Goal: Task Accomplishment & Management: Manage account settings

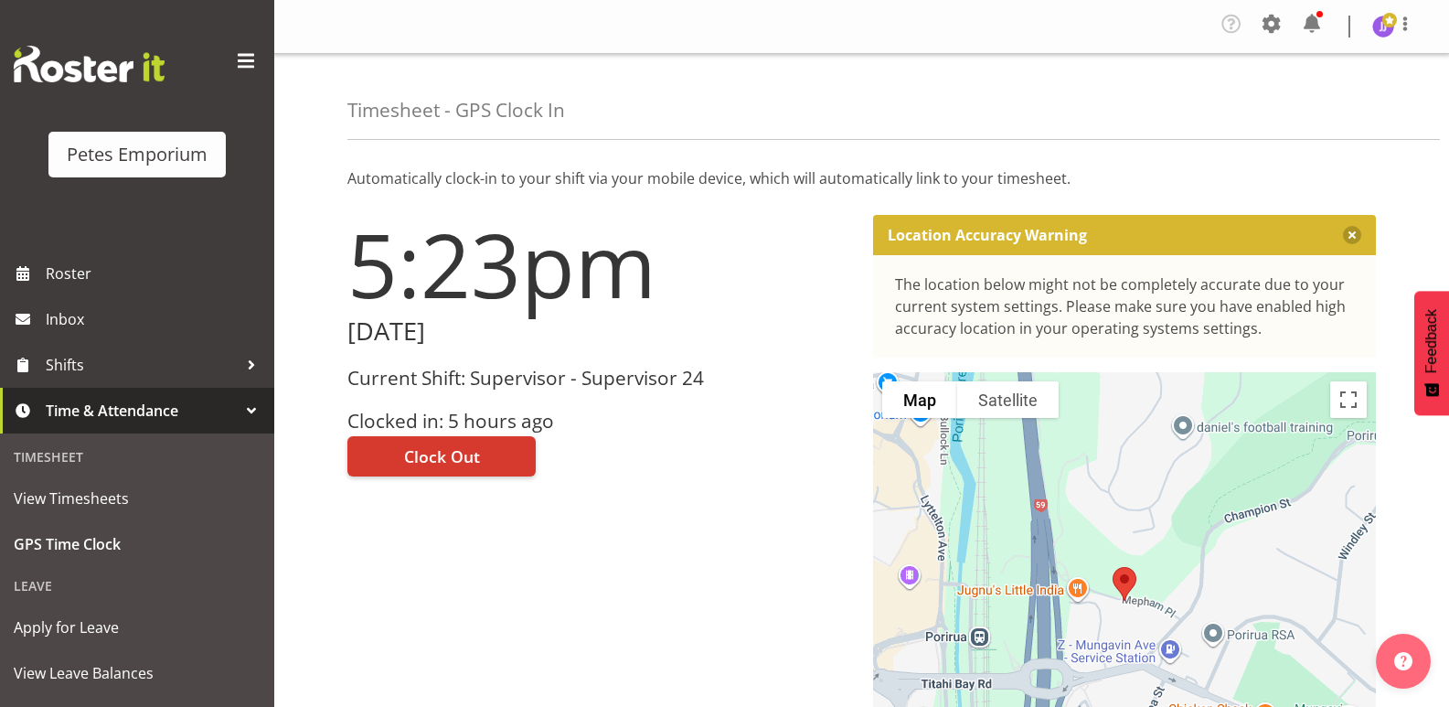
scroll to position [131, 0]
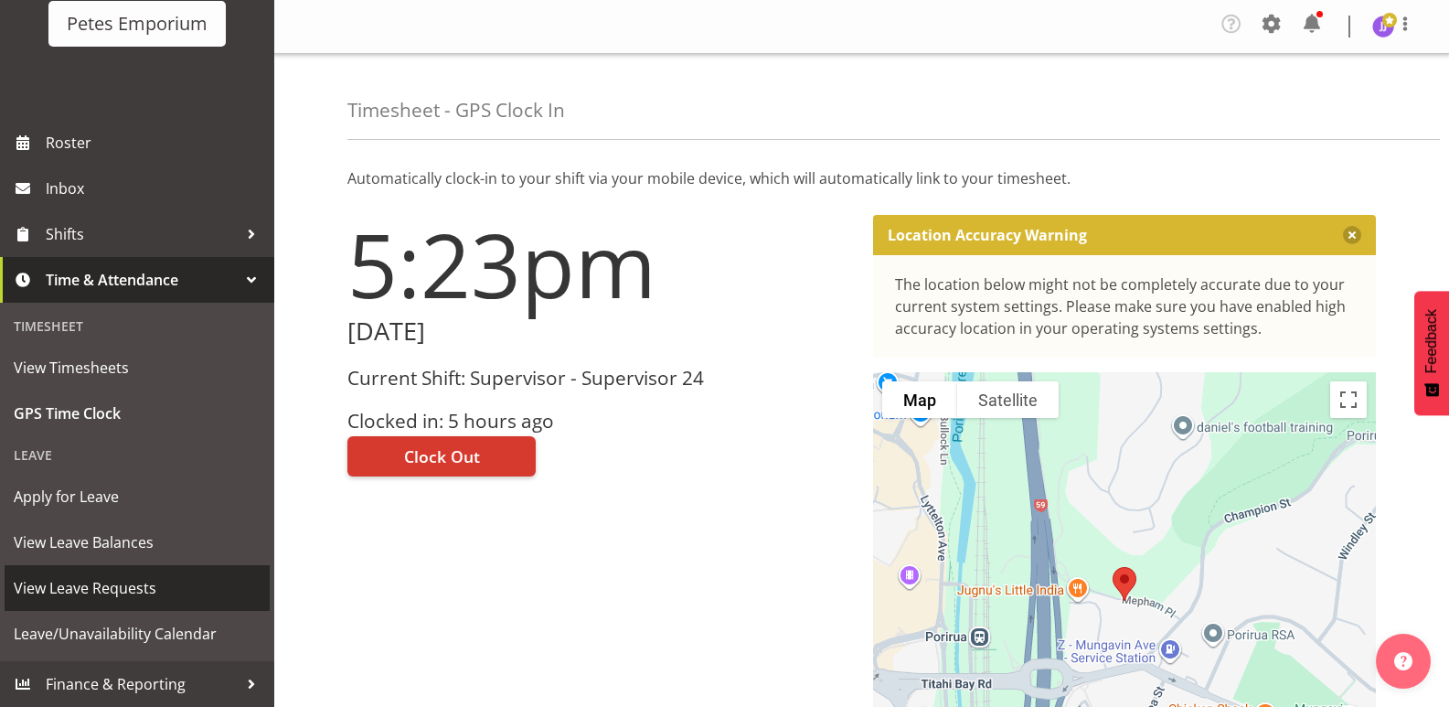
click at [122, 593] on span "View Leave Requests" at bounding box center [137, 587] width 247 height 27
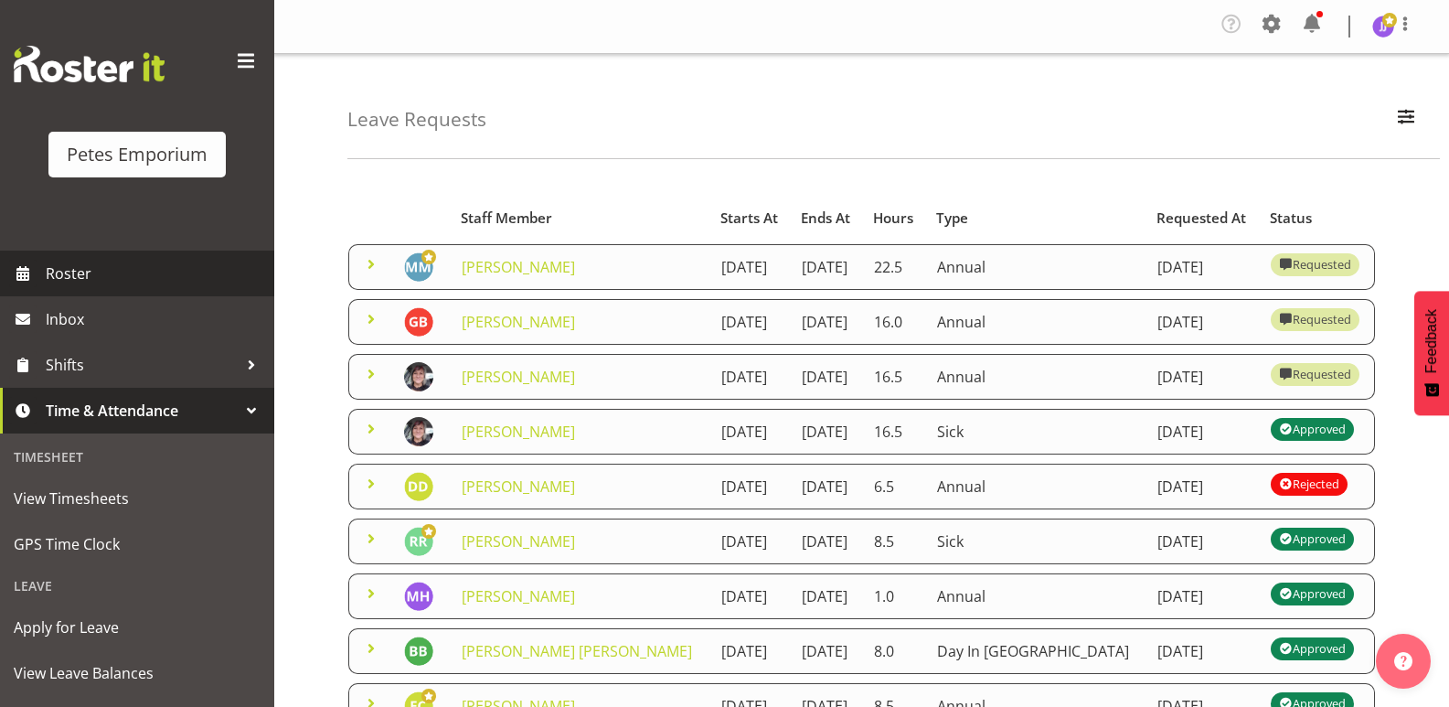
click at [119, 273] on span "Roster" at bounding box center [155, 273] width 219 height 27
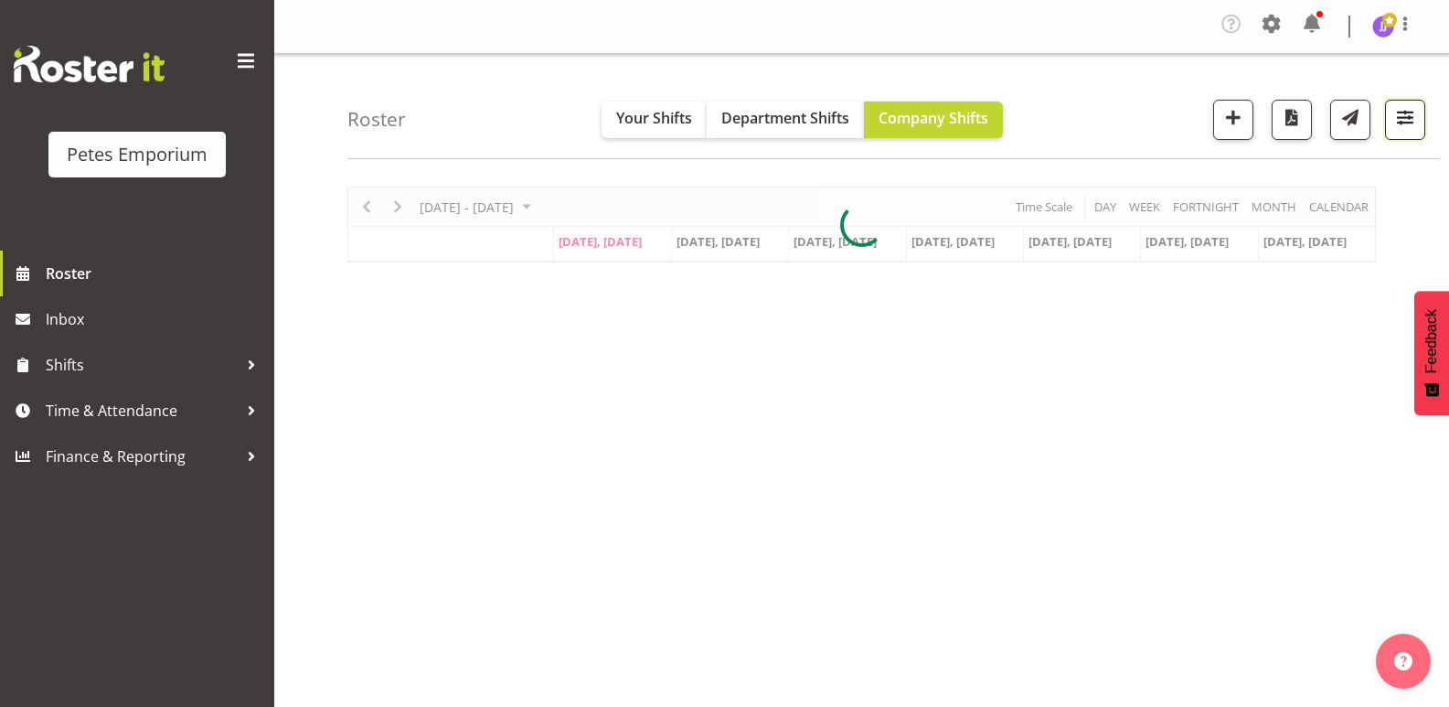
click at [1402, 132] on span "button" at bounding box center [1405, 123] width 6 height 22
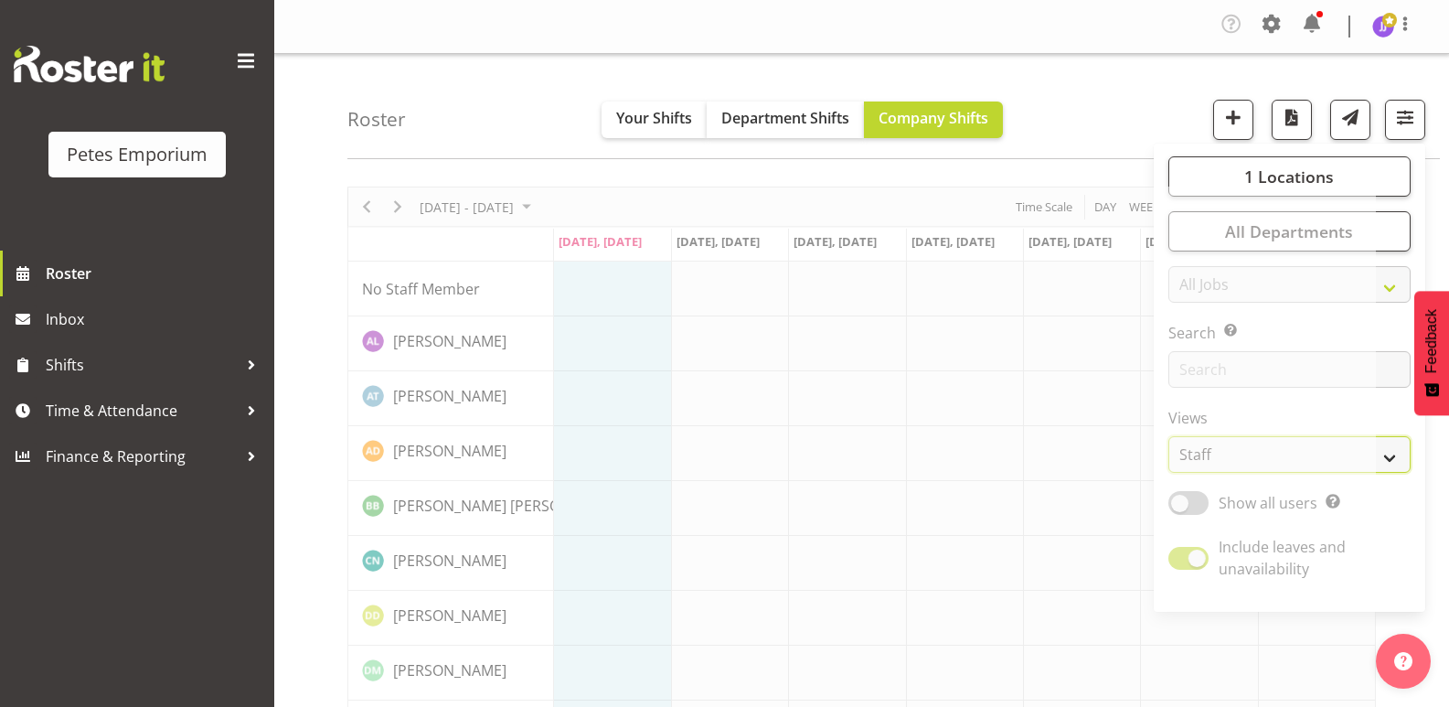
click at [1391, 459] on select "Staff Role Shift - Horizontal Shift - Vertical Staff - Location" at bounding box center [1289, 454] width 242 height 37
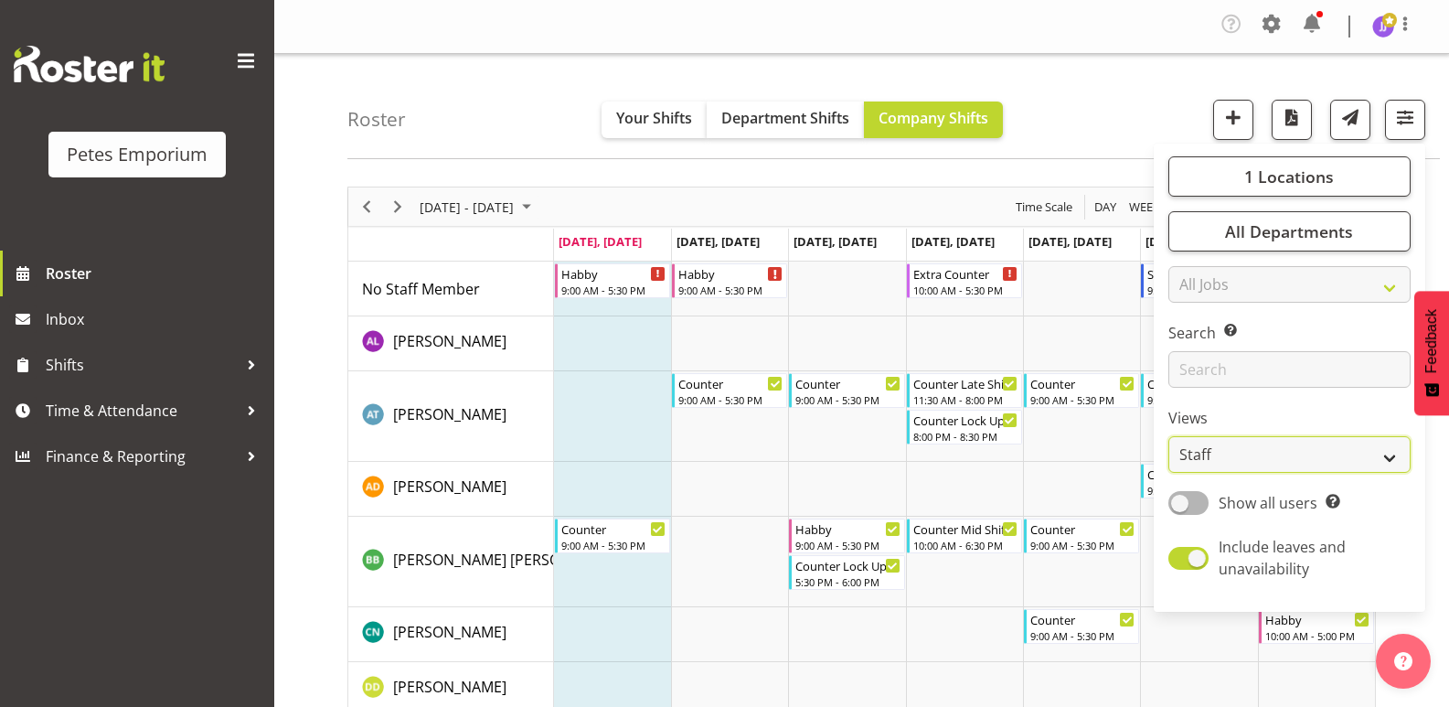
select select "shift"
click at [1169, 436] on select "Staff Role Shift - Horizontal Shift - Vertical Staff - Location" at bounding box center [1289, 454] width 242 height 37
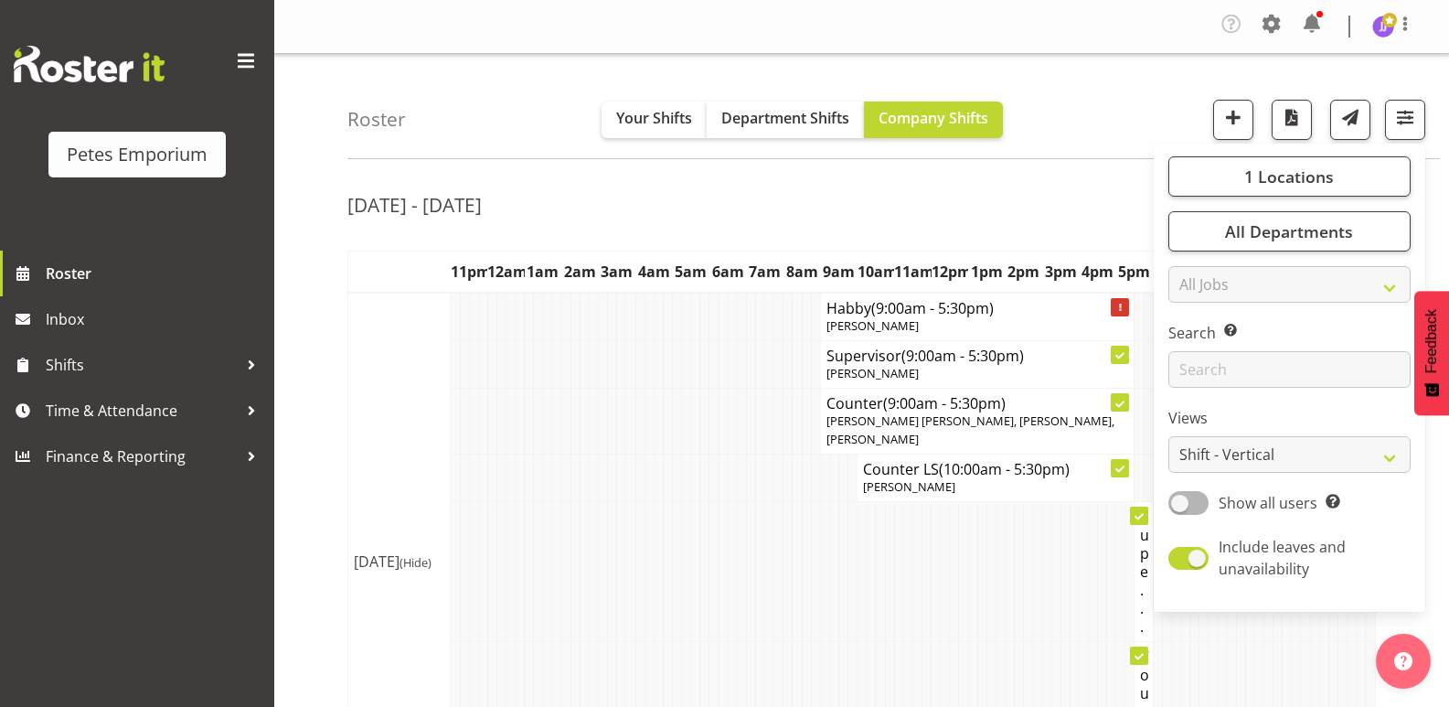
click at [656, 501] on td at bounding box center [658, 571] width 9 height 140
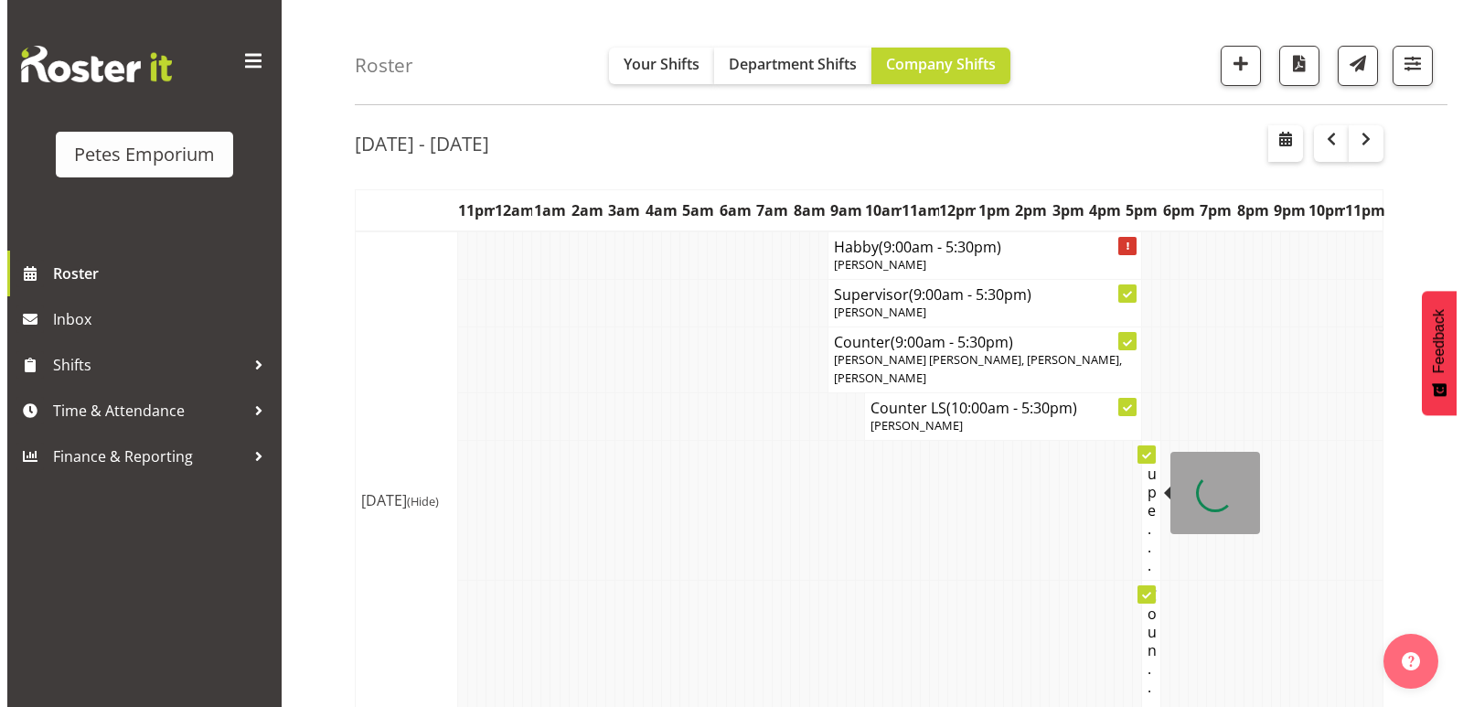
scroll to position [91, 0]
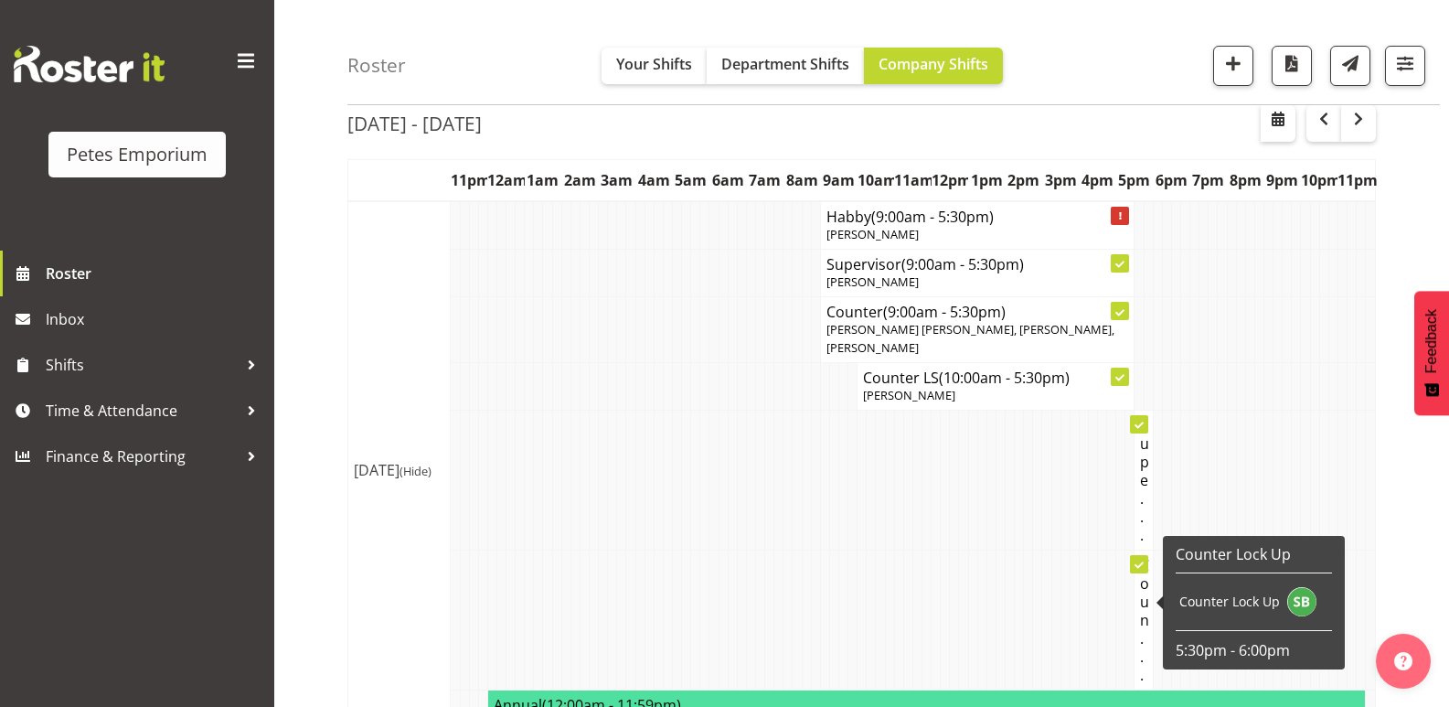
click at [1142, 570] on h4 "Coun..." at bounding box center [1143, 620] width 6 height 128
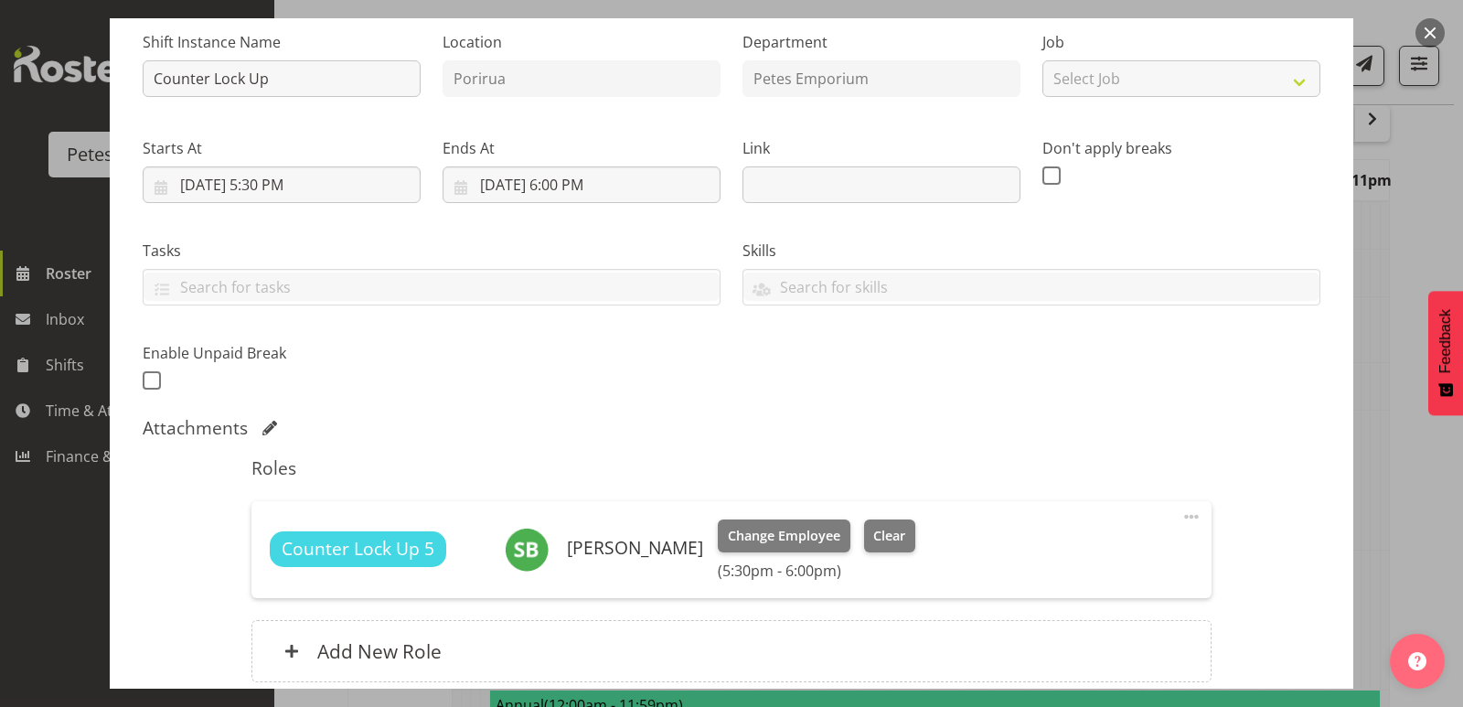
scroll to position [339, 0]
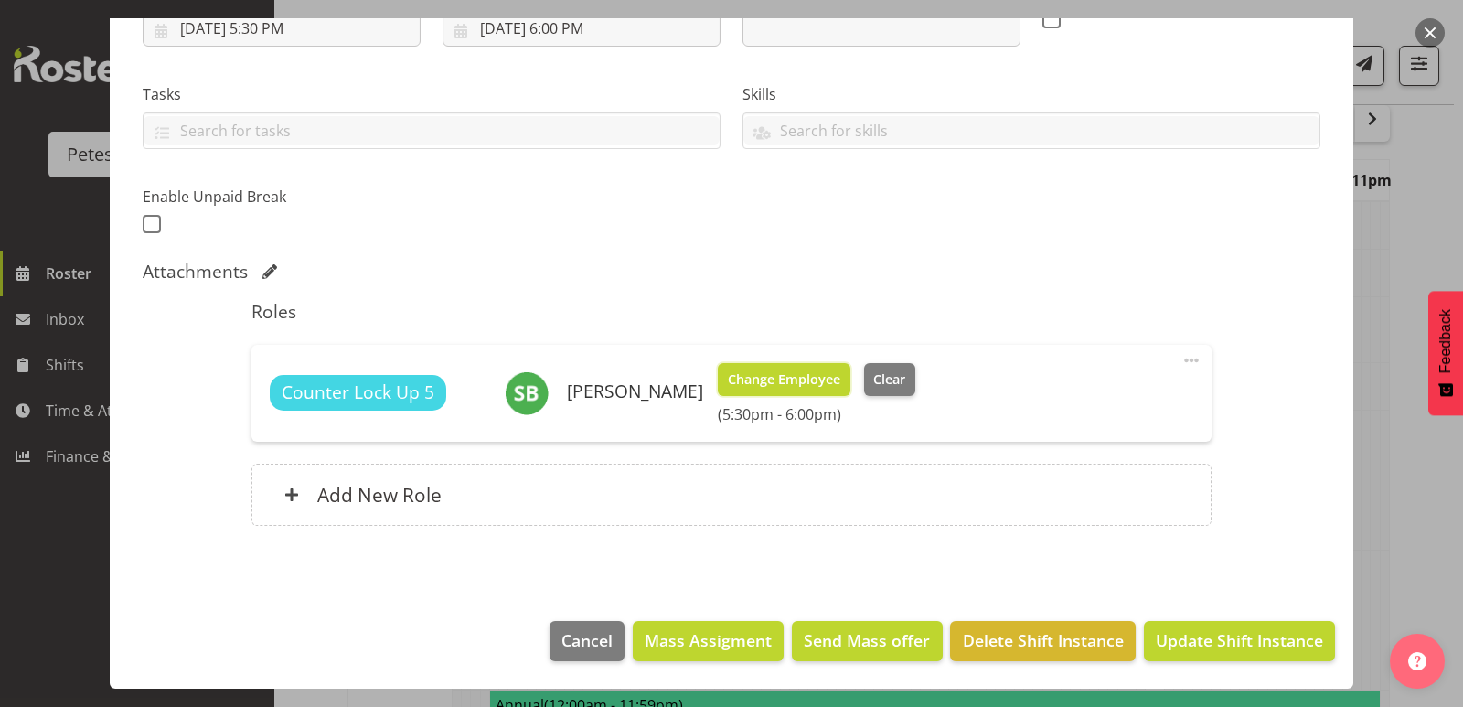
click at [786, 384] on span "Change Employee" at bounding box center [784, 379] width 112 height 20
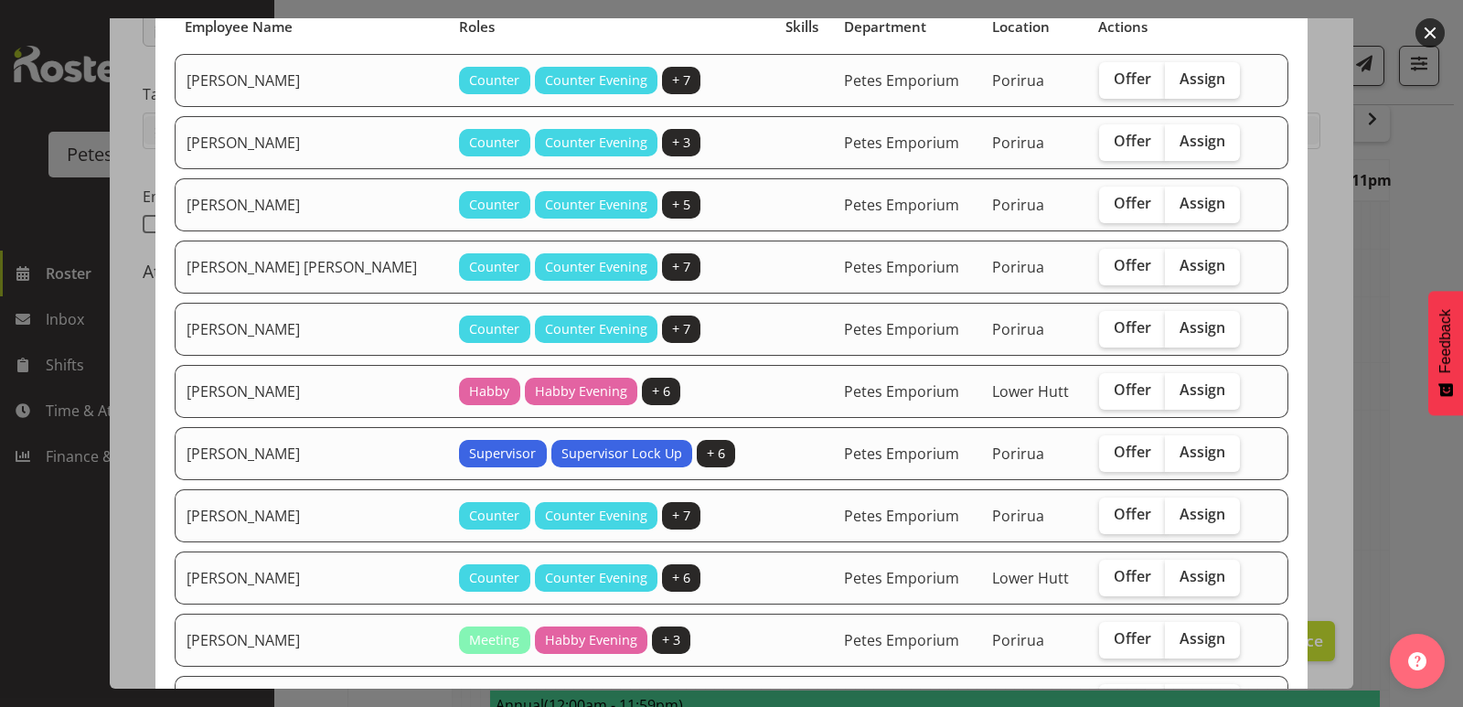
scroll to position [183, 0]
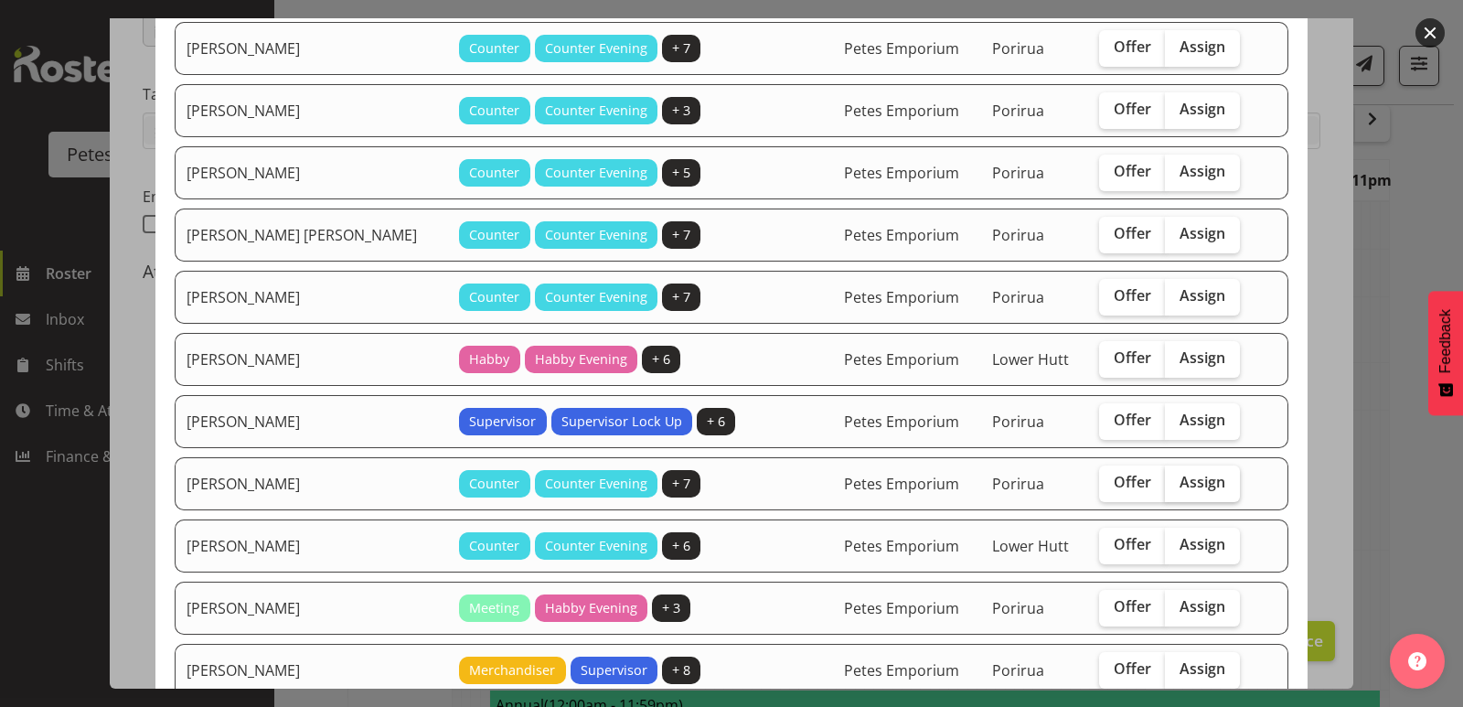
click at [1179, 488] on span "Assign" at bounding box center [1202, 482] width 46 height 18
click at [1169, 488] on input "Assign" at bounding box center [1171, 482] width 12 height 12
checkbox input "true"
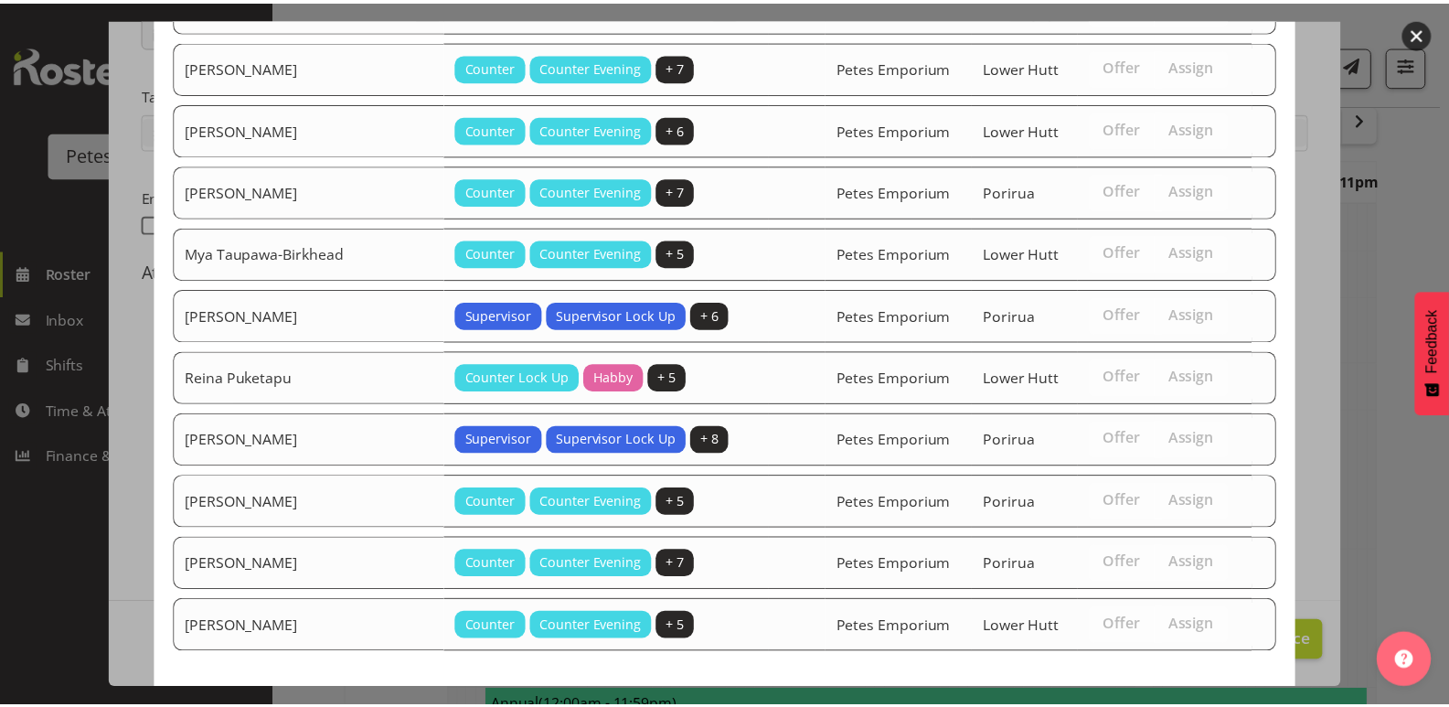
scroll to position [1198, 0]
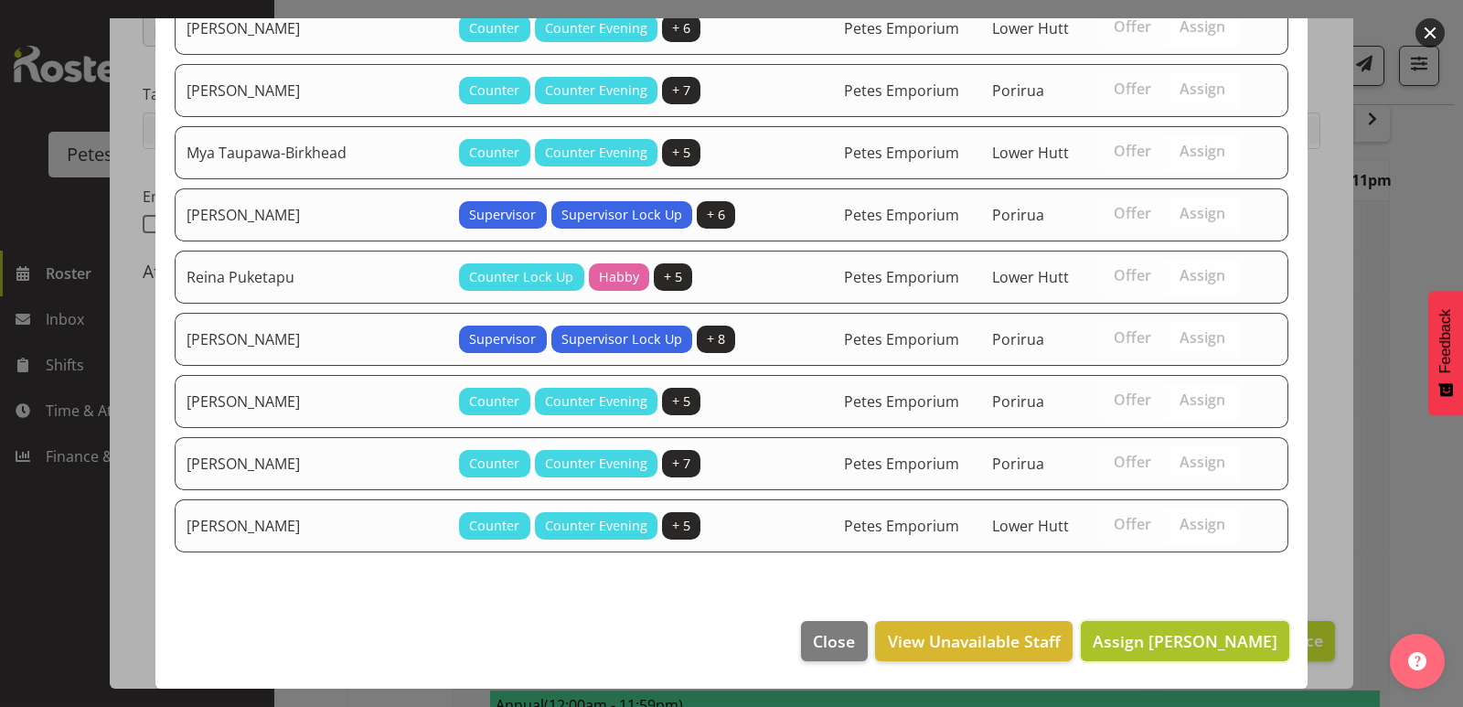
click at [1199, 649] on span "Assign Emma Croft" at bounding box center [1184, 641] width 185 height 22
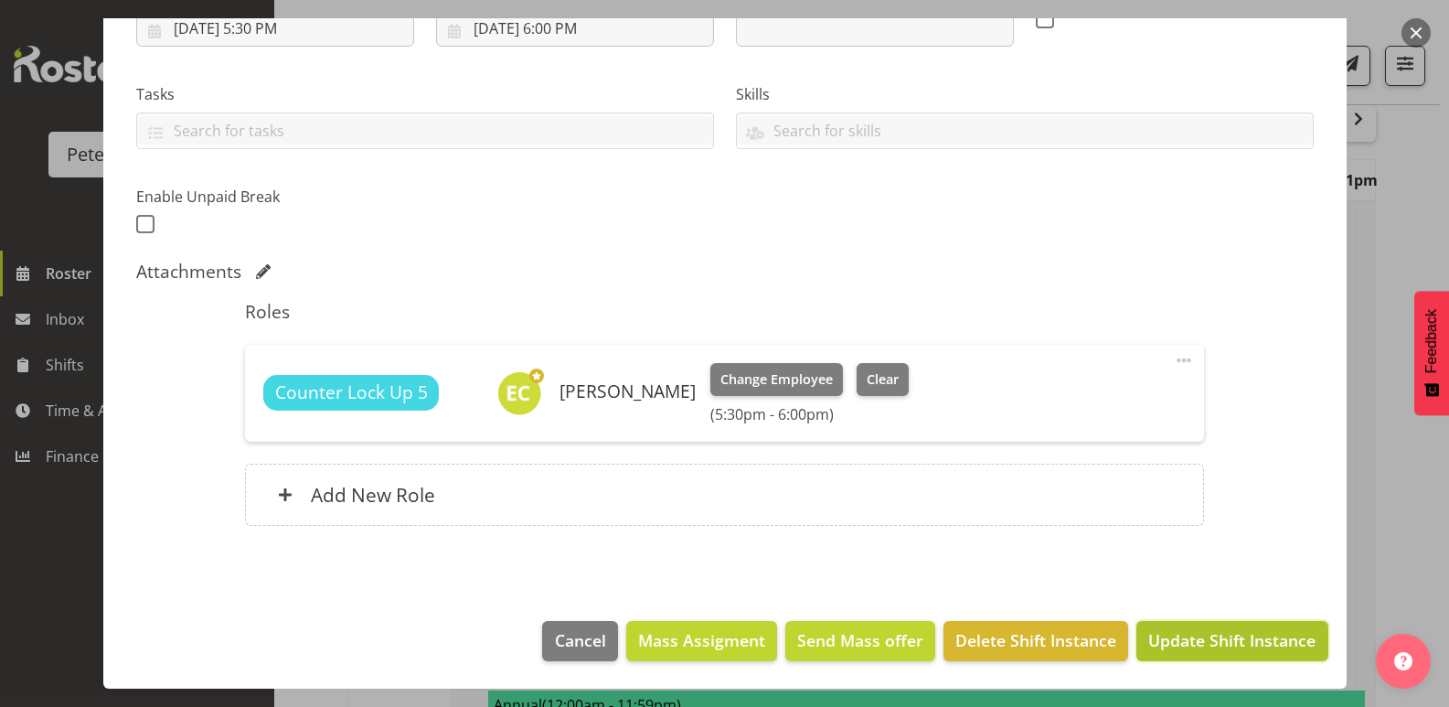
click at [1204, 642] on span "Update Shift Instance" at bounding box center [1231, 640] width 167 height 24
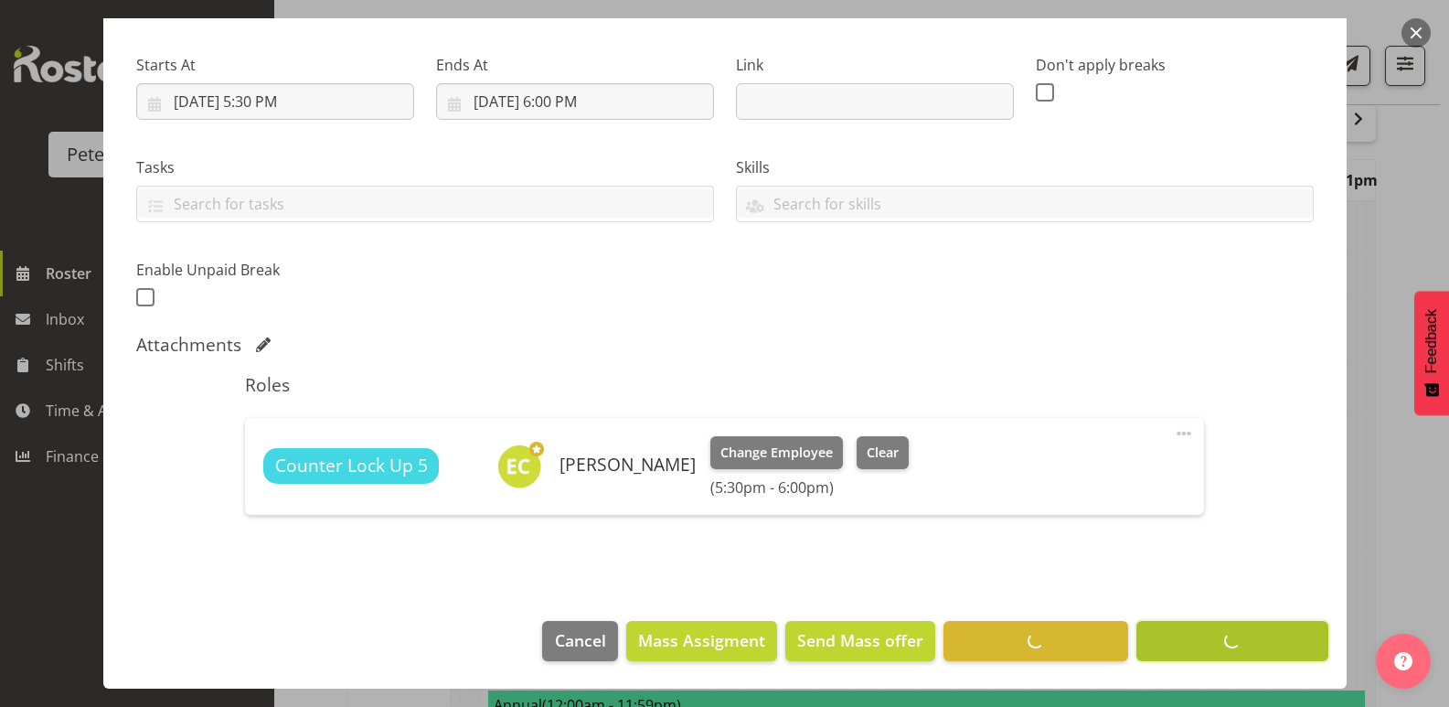
scroll to position [266, 0]
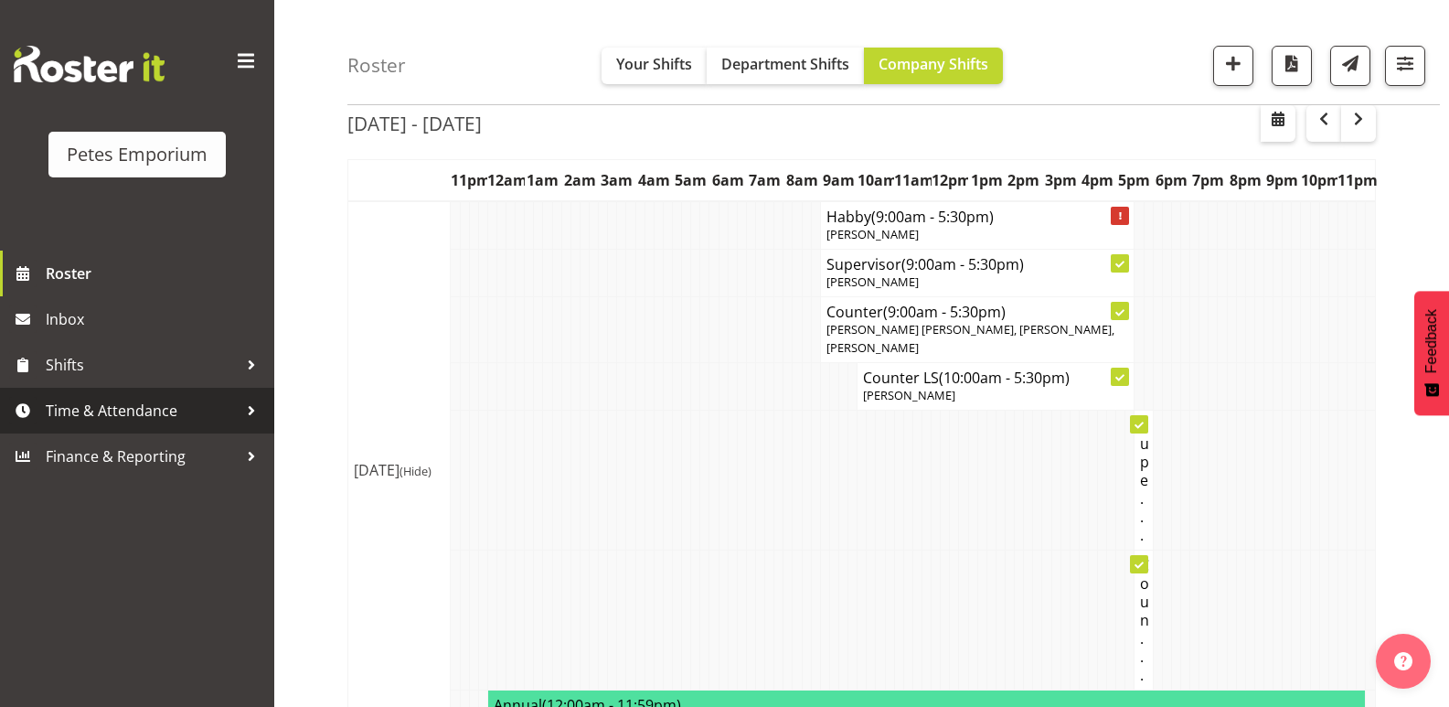
click at [95, 409] on span "Time & Attendance" at bounding box center [142, 410] width 192 height 27
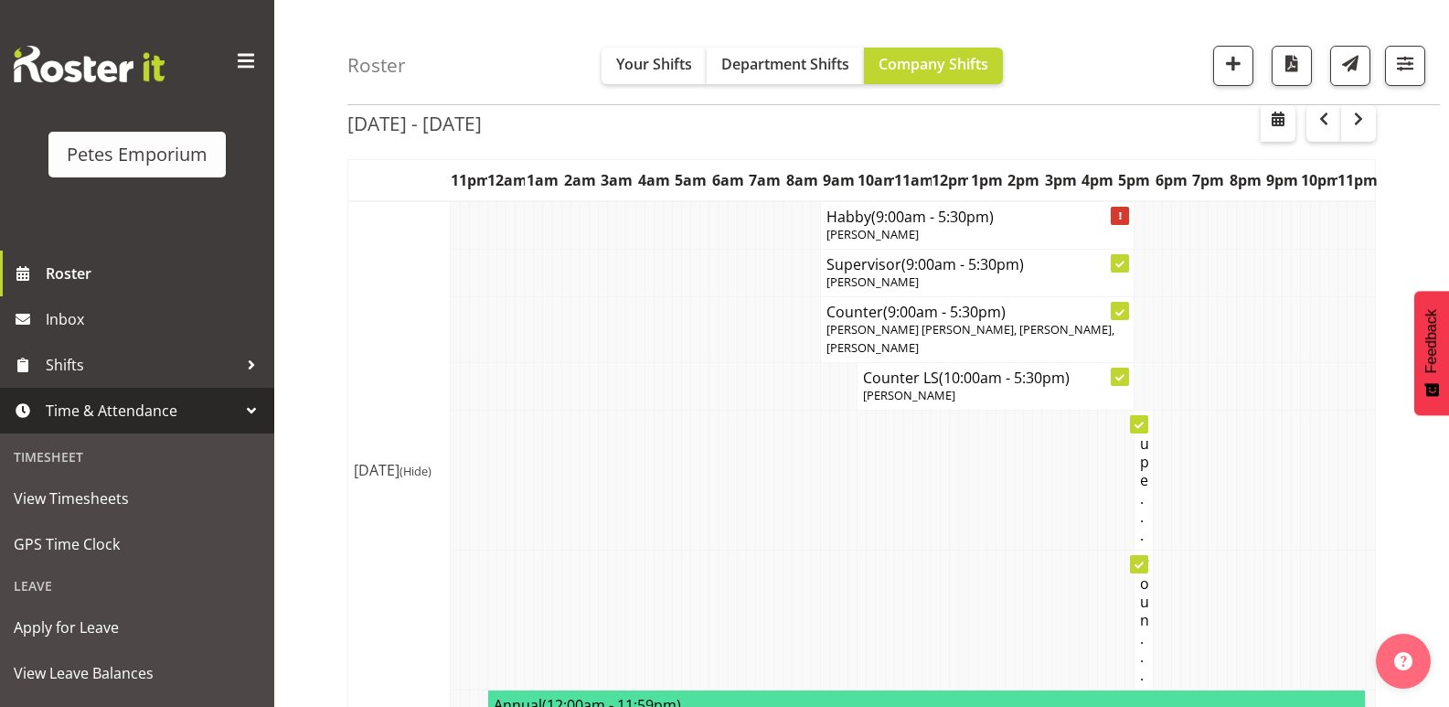
scroll to position [91, 0]
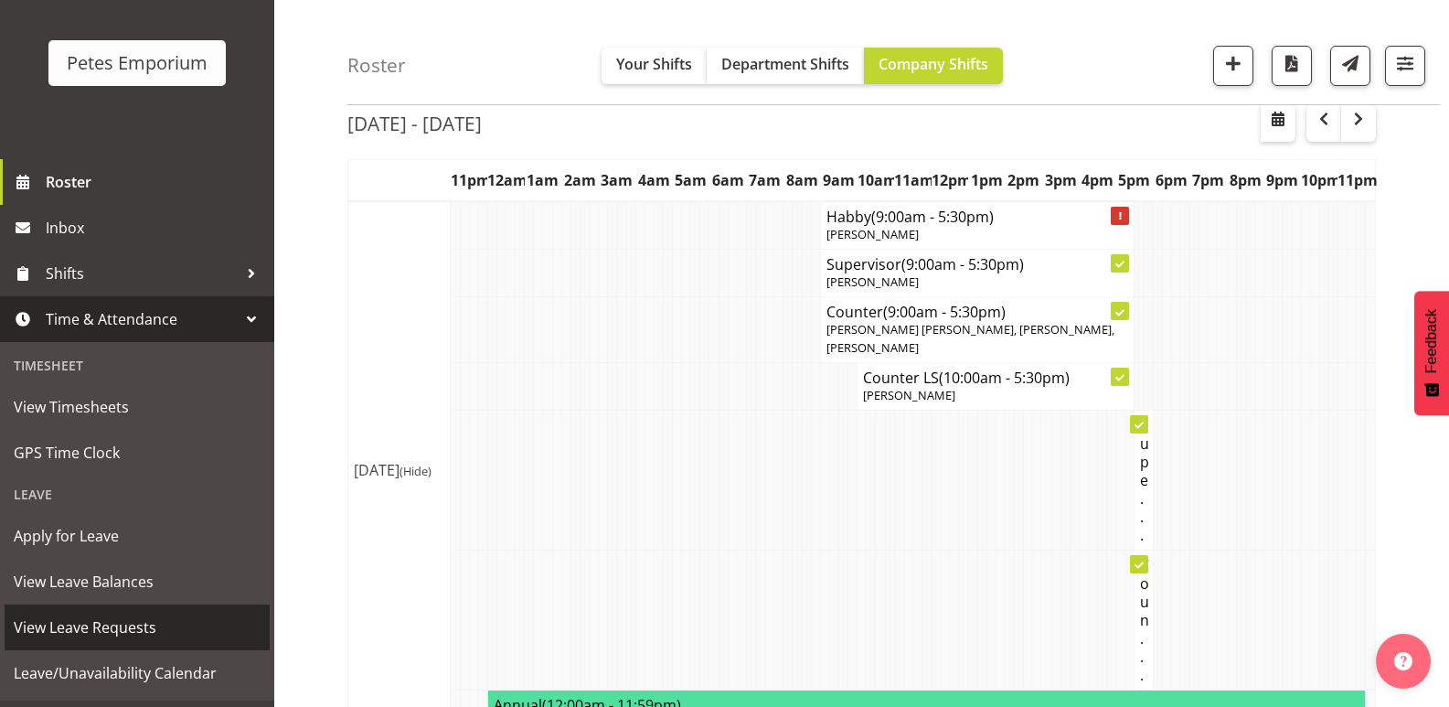
click at [147, 631] on span "View Leave Requests" at bounding box center [137, 626] width 247 height 27
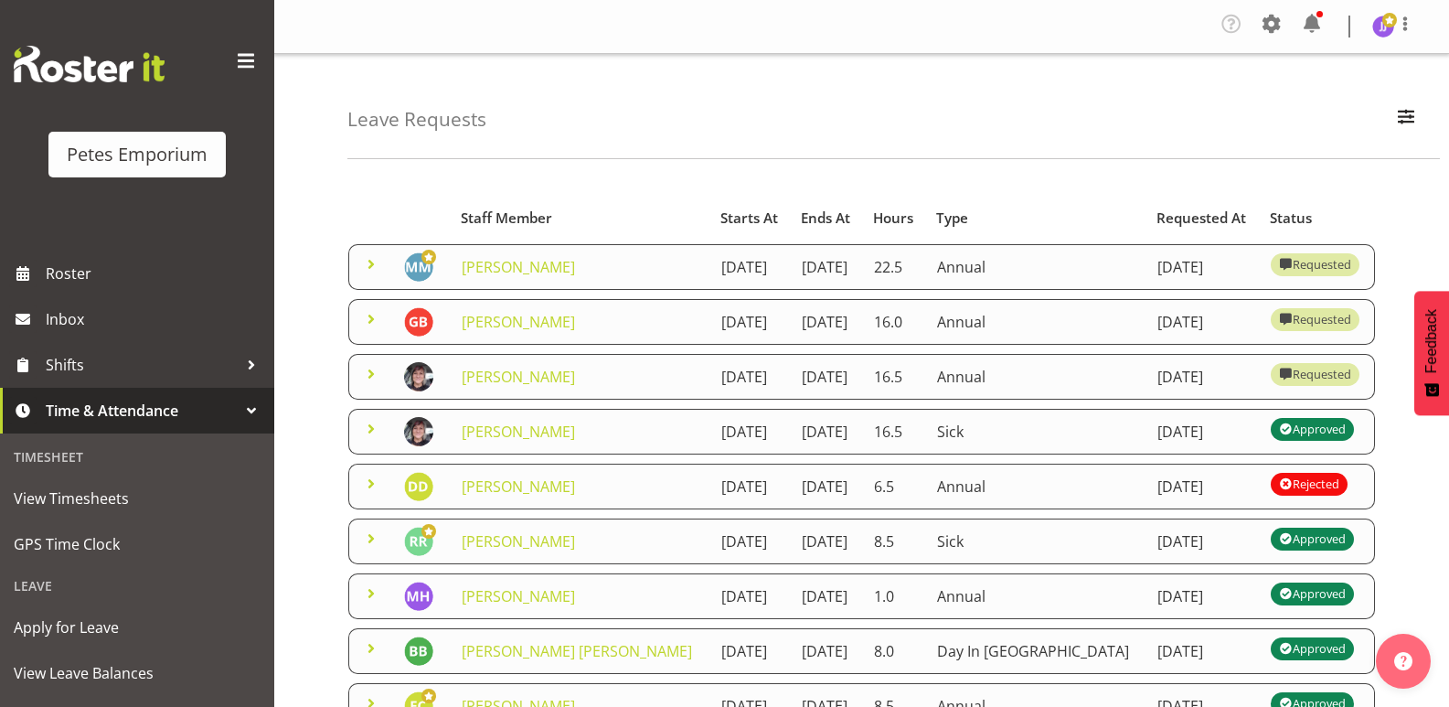
click at [372, 322] on span at bounding box center [371, 319] width 22 height 22
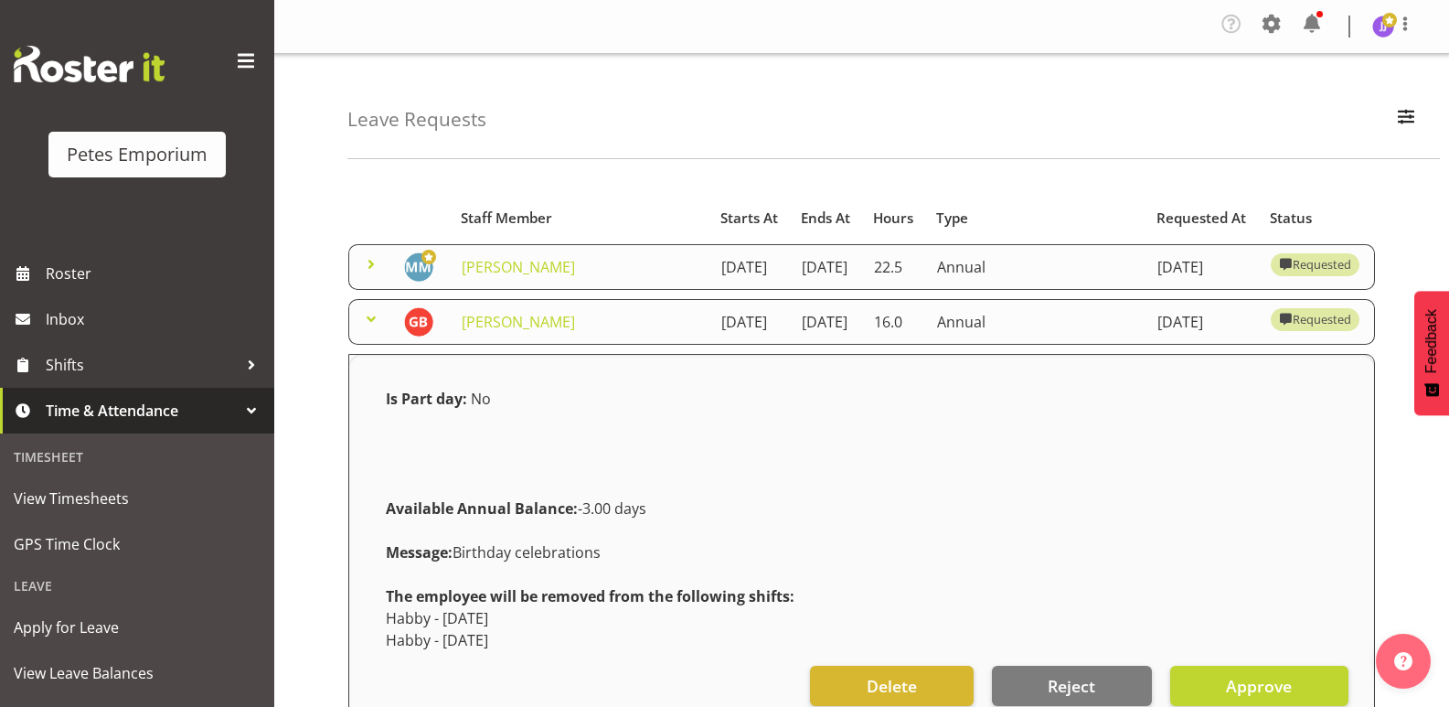
click at [372, 322] on span at bounding box center [371, 319] width 22 height 22
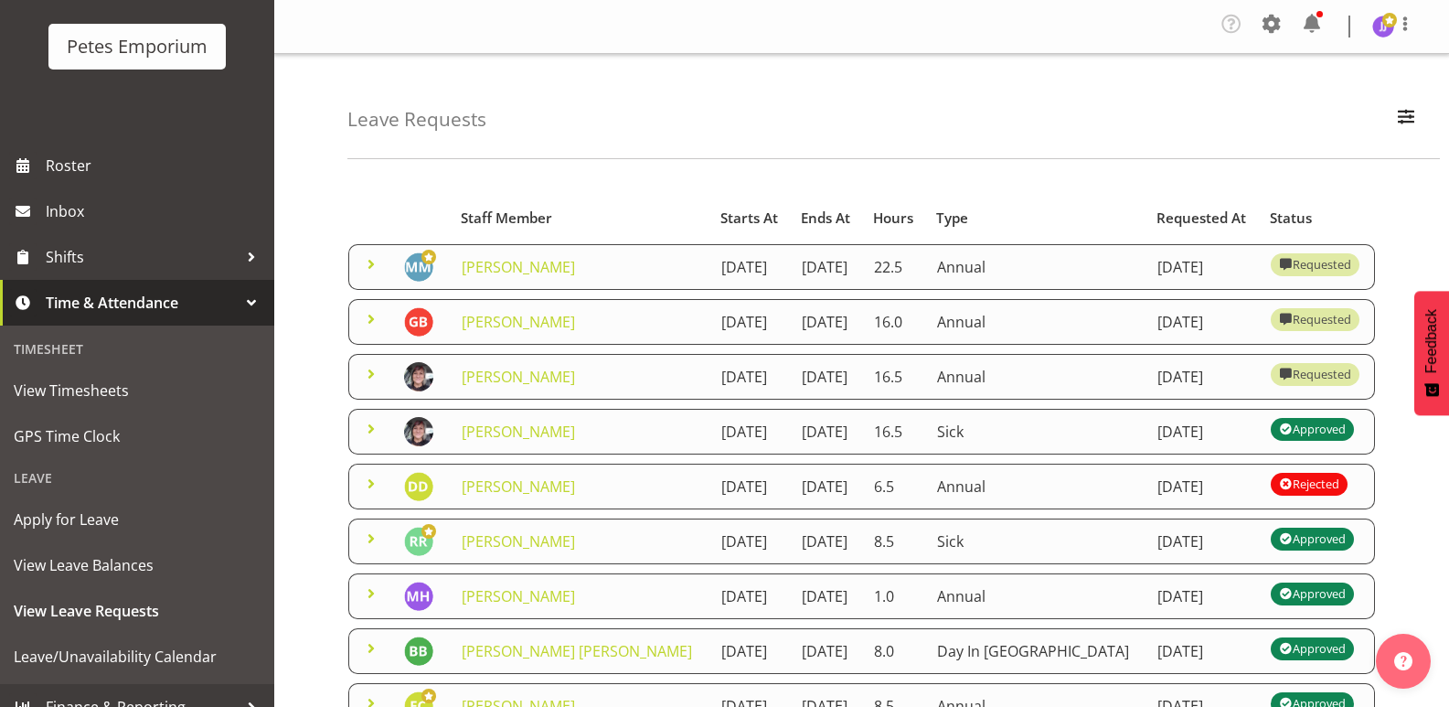
scroll to position [131, 0]
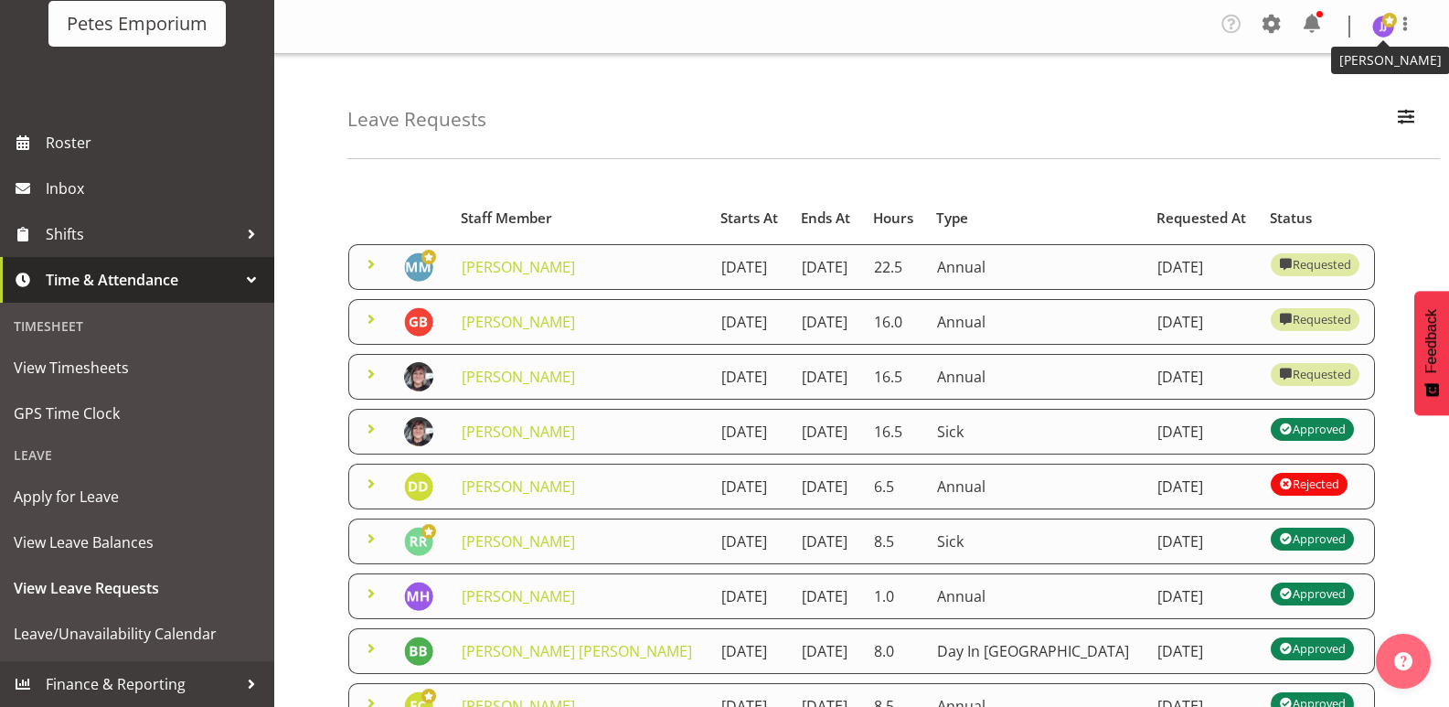
click at [1381, 27] on img at bounding box center [1383, 27] width 22 height 22
click at [1298, 100] on link "Log Out" at bounding box center [1328, 100] width 176 height 33
